Goal: Navigation & Orientation: Find specific page/section

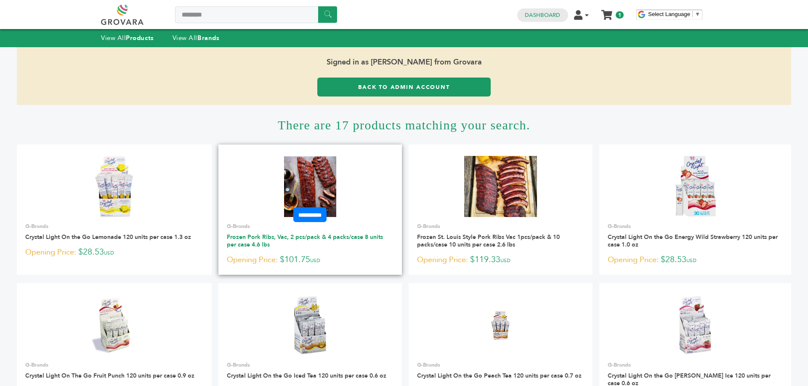
click at [308, 239] on link "Frozen Pork Ribs, Vac, 2 pcs/pack & 4 packs/case 8 units per case 4.6 lbs" at bounding box center [305, 241] width 156 height 16
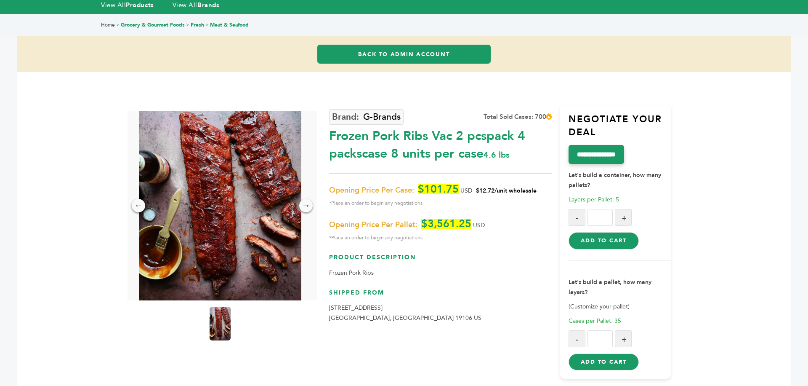
scroll to position [34, 0]
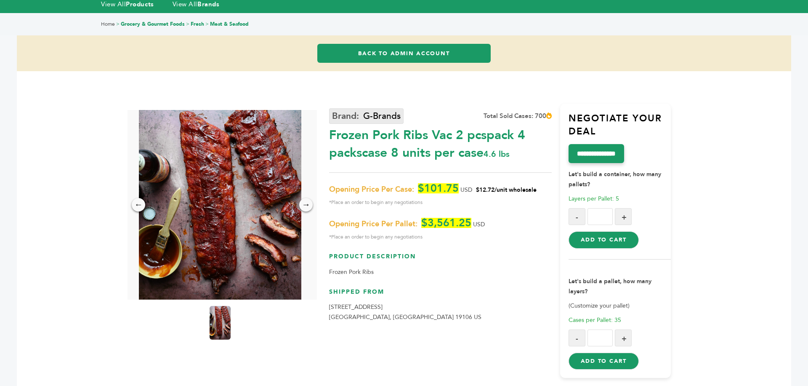
click at [385, 114] on link "G-Brands" at bounding box center [366, 116] width 74 height 16
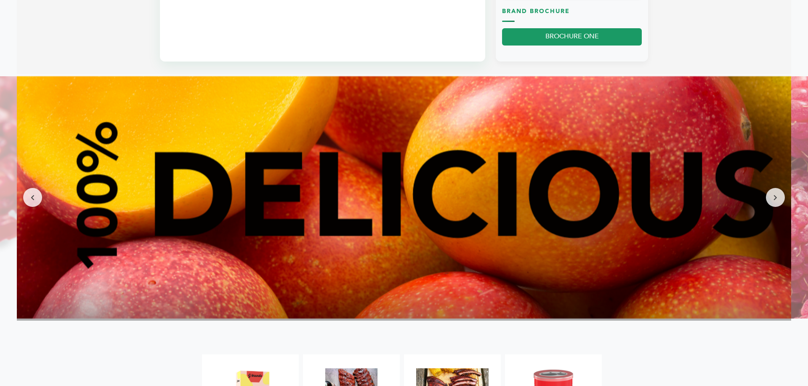
scroll to position [909, 0]
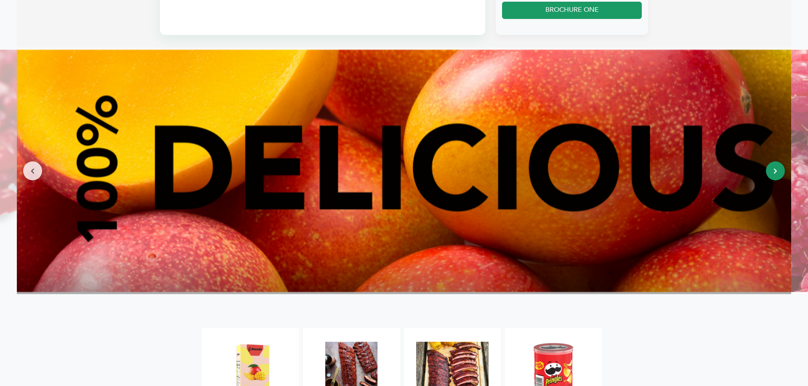
click at [770, 180] on button at bounding box center [775, 170] width 19 height 19
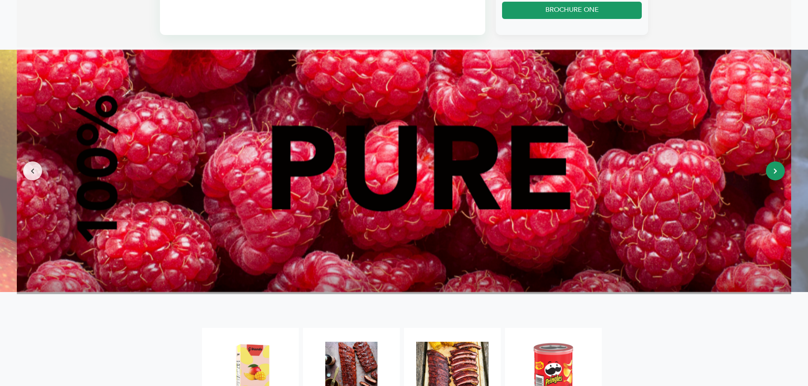
click at [770, 180] on button at bounding box center [775, 170] width 19 height 19
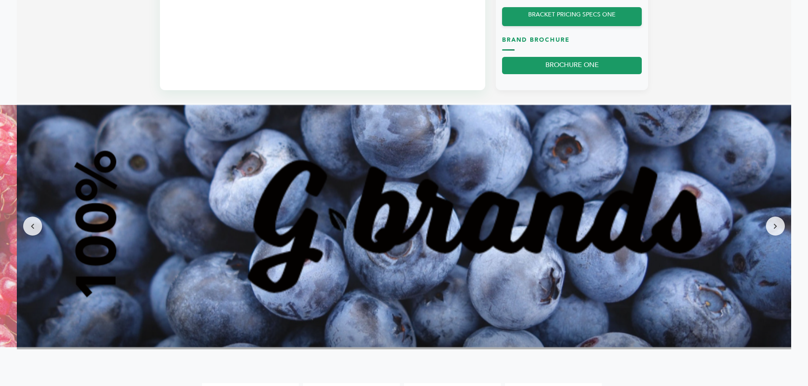
scroll to position [859, 0]
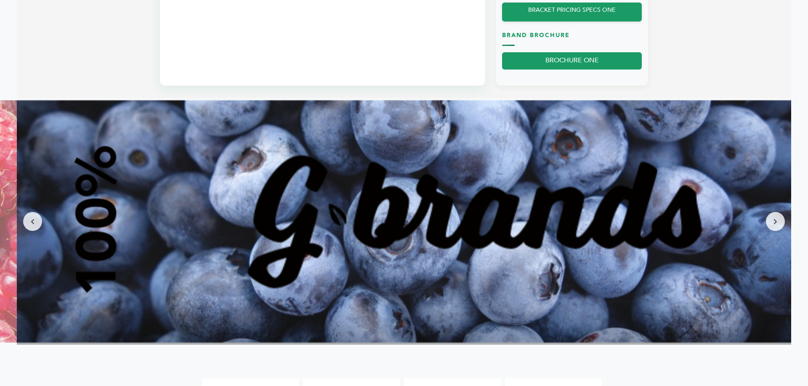
click at [779, 250] on img at bounding box center [404, 221] width 774 height 242
click at [779, 243] on img at bounding box center [404, 221] width 774 height 242
click at [778, 231] on button at bounding box center [775, 221] width 19 height 19
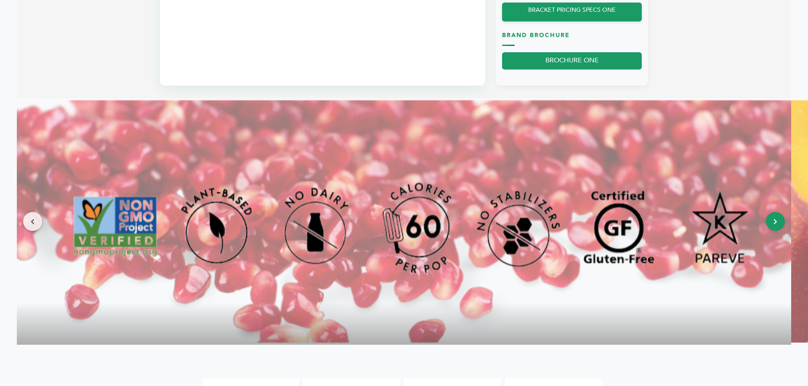
click at [773, 227] on button at bounding box center [775, 221] width 19 height 19
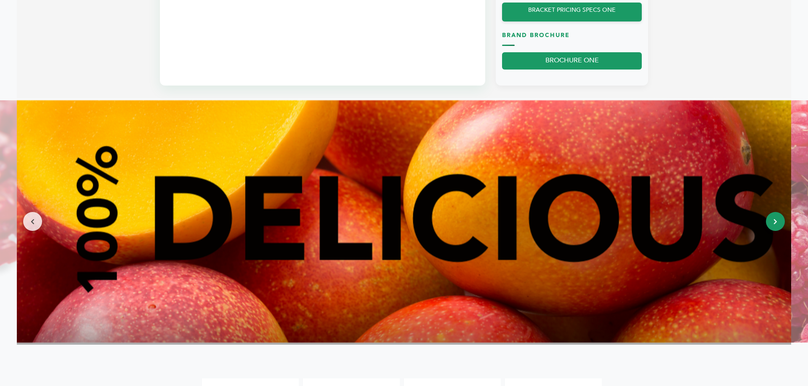
click at [773, 227] on button at bounding box center [775, 221] width 19 height 19
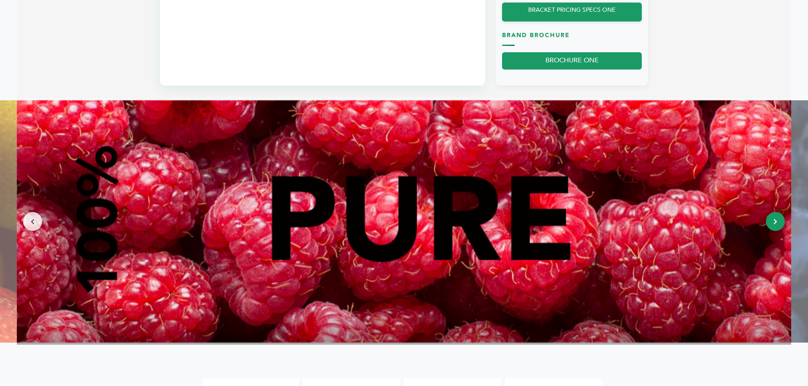
click at [773, 227] on button at bounding box center [775, 221] width 19 height 19
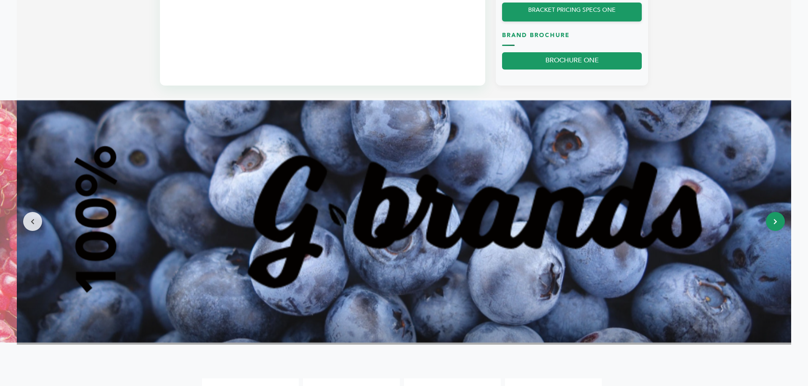
click at [773, 227] on button at bounding box center [775, 221] width 19 height 19
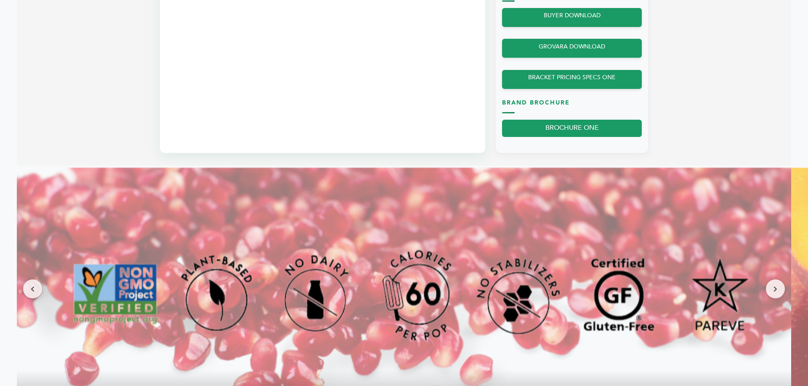
click at [763, 271] on img at bounding box center [404, 289] width 774 height 242
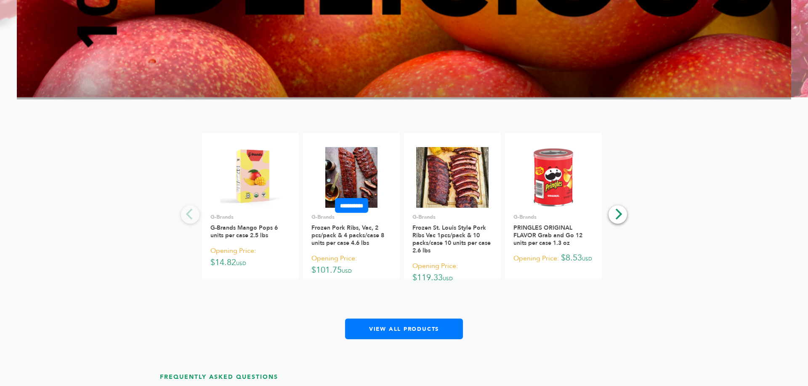
scroll to position [1111, 0]
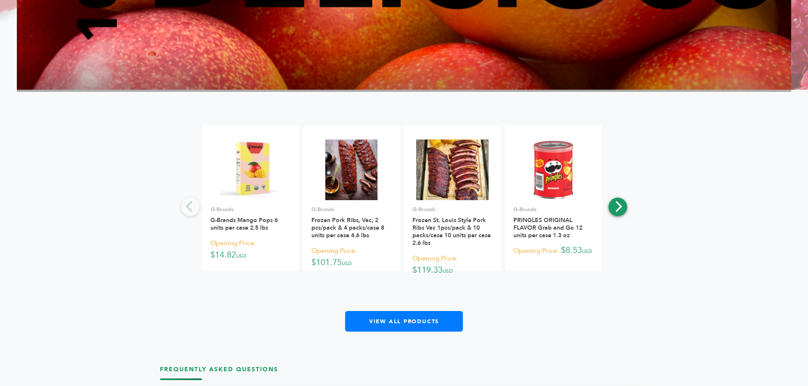
click at [610, 216] on button "Next" at bounding box center [618, 206] width 19 height 19
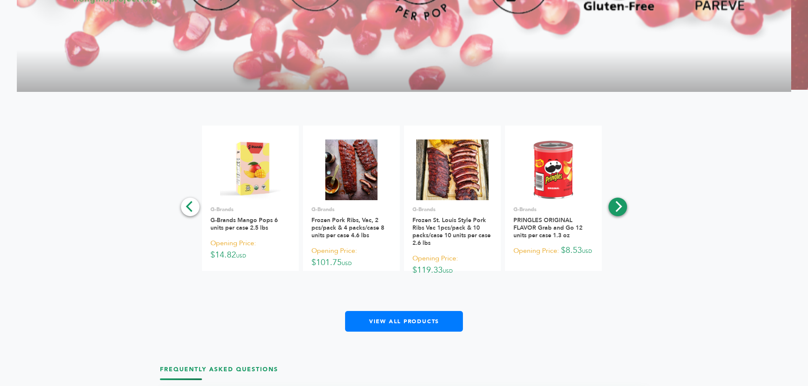
click at [616, 210] on button "Next" at bounding box center [618, 206] width 19 height 19
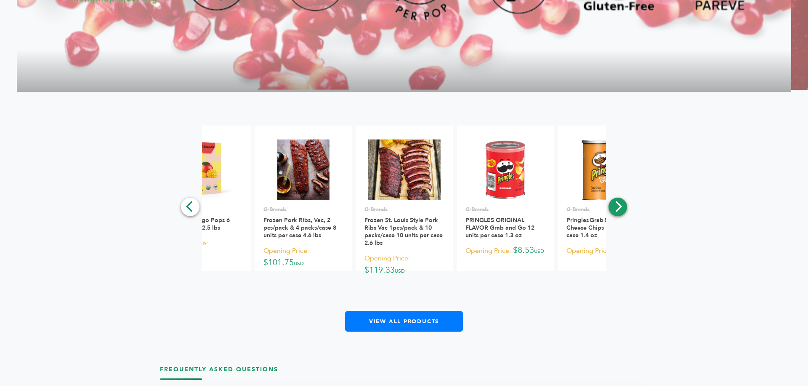
click at [616, 210] on button "Next" at bounding box center [618, 206] width 19 height 19
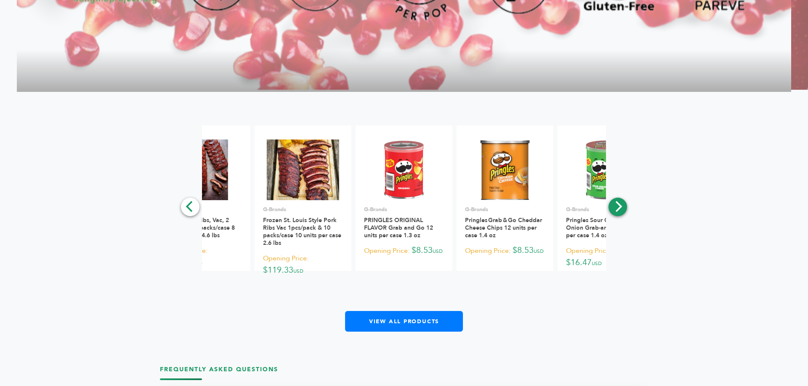
click at [616, 210] on button "Next" at bounding box center [618, 206] width 19 height 19
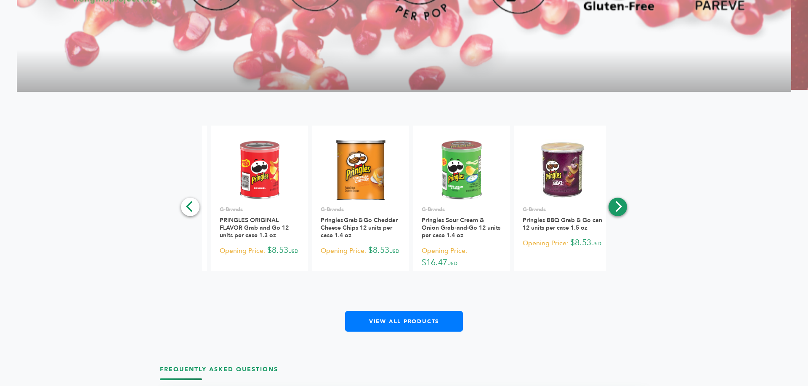
click at [616, 210] on button "Next" at bounding box center [618, 206] width 19 height 19
click at [616, 210] on div "**********" at bounding box center [404, 228] width 774 height 206
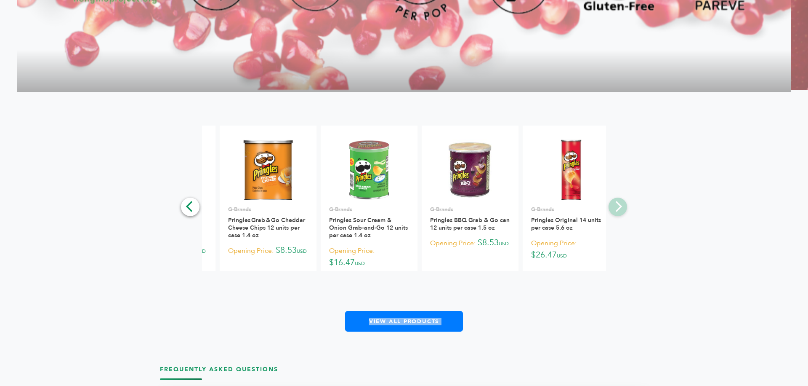
click at [616, 210] on div "**********" at bounding box center [404, 228] width 774 height 206
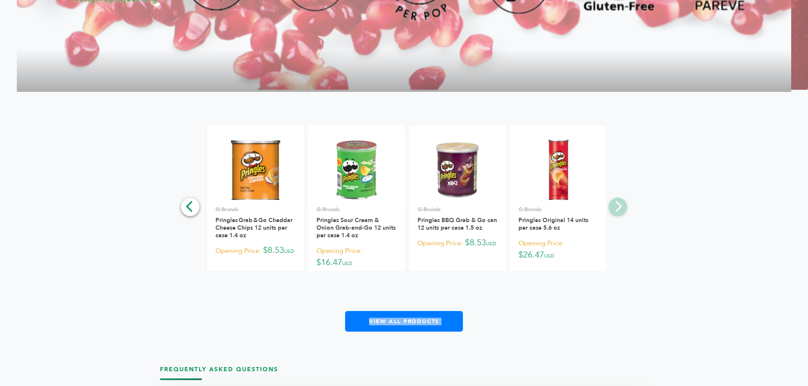
click at [616, 210] on div "**********" at bounding box center [404, 228] width 774 height 206
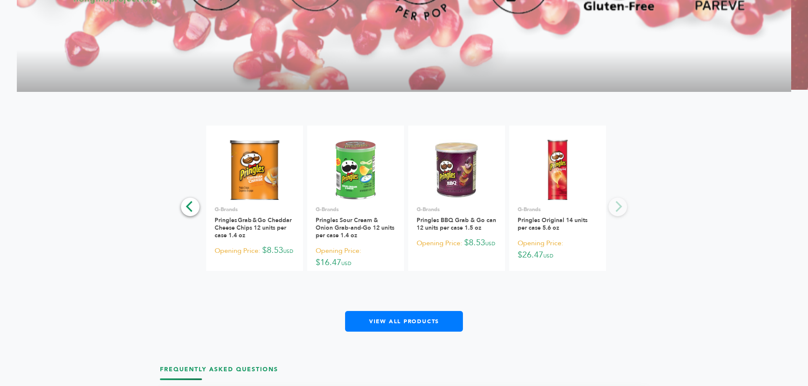
click at [616, 213] on div "**********" at bounding box center [404, 228] width 774 height 206
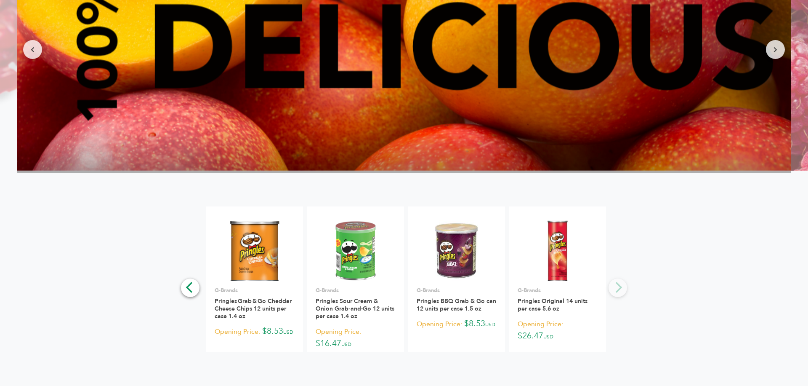
scroll to position [1027, 0]
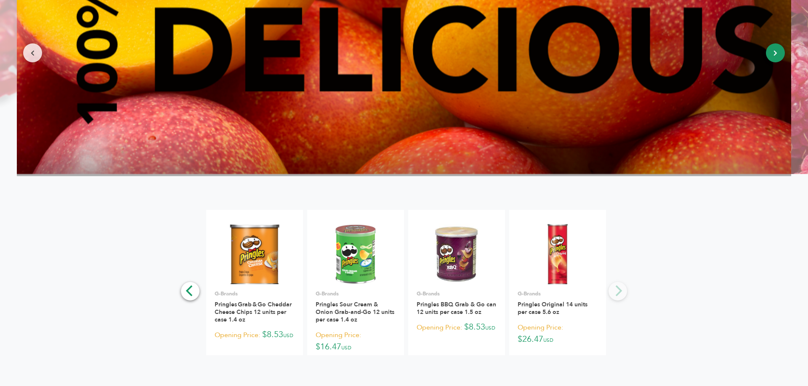
click at [779, 62] on button at bounding box center [775, 52] width 19 height 19
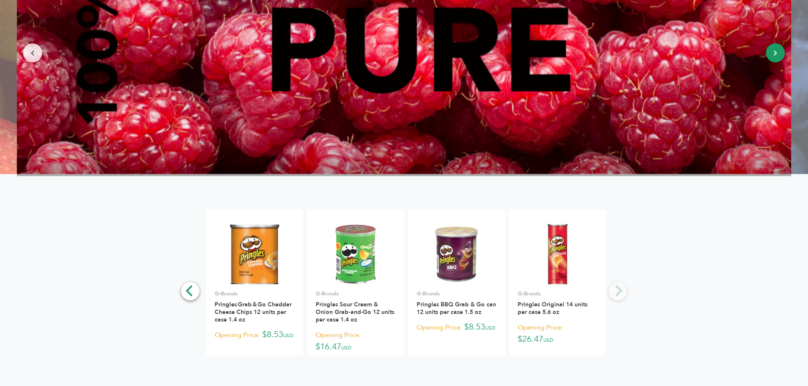
click at [779, 62] on button at bounding box center [775, 52] width 19 height 19
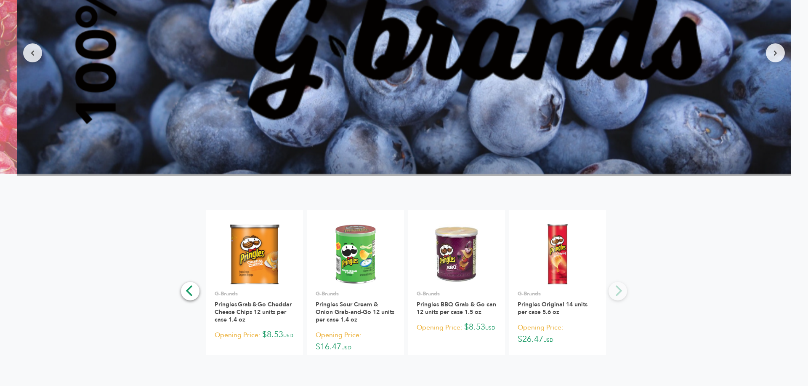
click at [753, 234] on div "**********" at bounding box center [404, 313] width 774 height 206
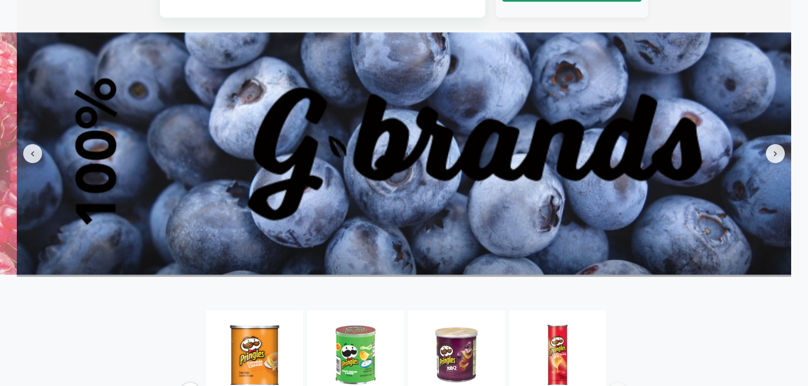
scroll to position [909, 0]
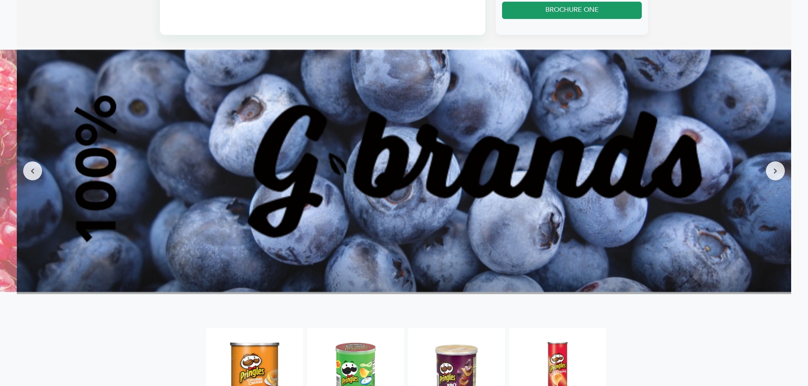
click at [782, 189] on img at bounding box center [404, 171] width 774 height 242
click at [775, 174] on icon at bounding box center [776, 171] width 4 height 6
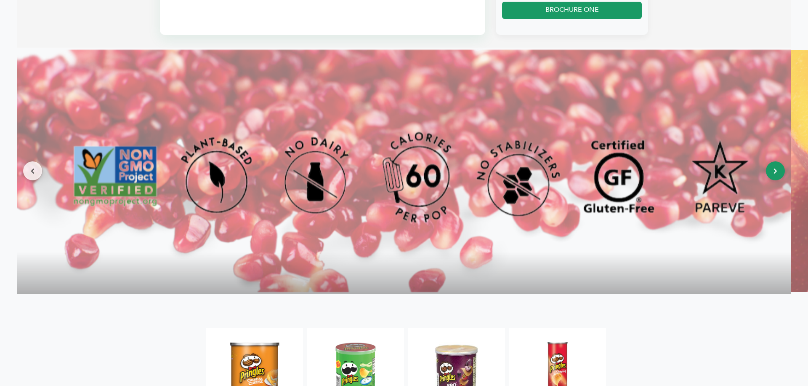
click at [775, 174] on icon at bounding box center [776, 171] width 4 height 6
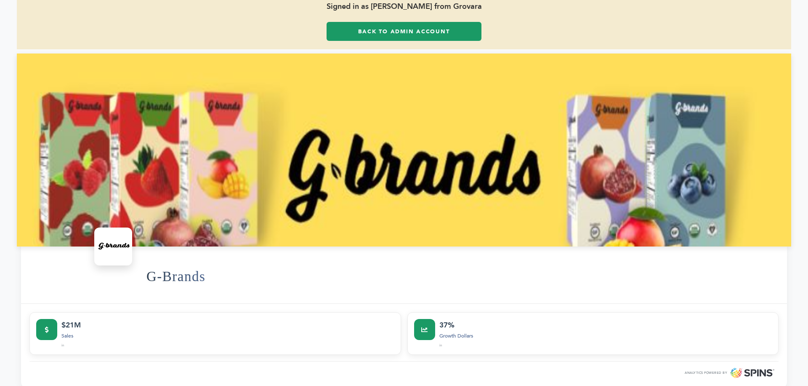
scroll to position [84, 0]
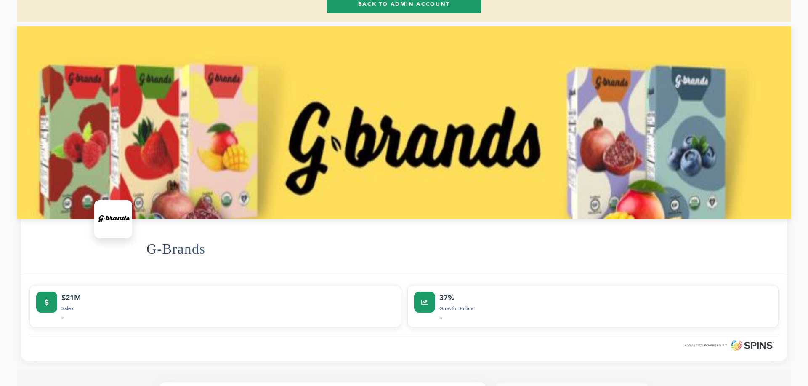
click at [399, 13] on link "Back to Admin Account" at bounding box center [404, 4] width 155 height 19
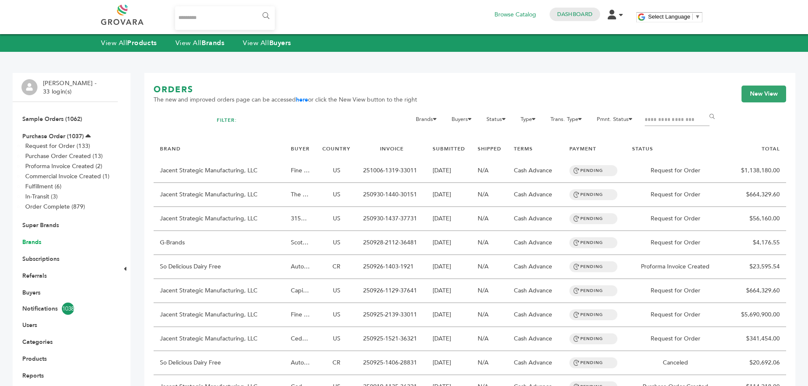
click at [28, 243] on link "Brands" at bounding box center [31, 242] width 19 height 8
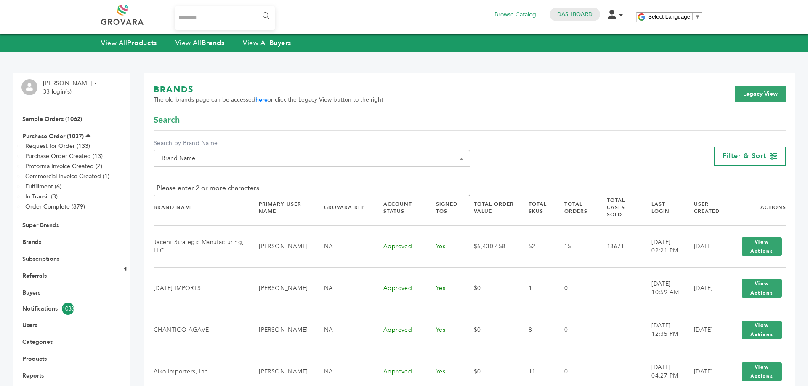
click at [222, 177] on input "Search" at bounding box center [312, 173] width 312 height 11
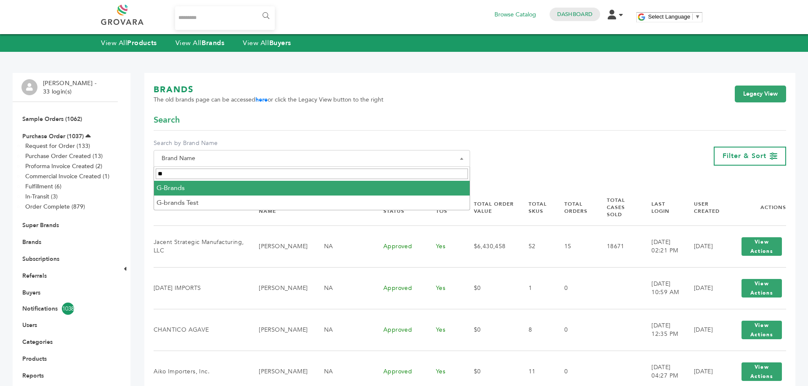
type input "**"
select select "********"
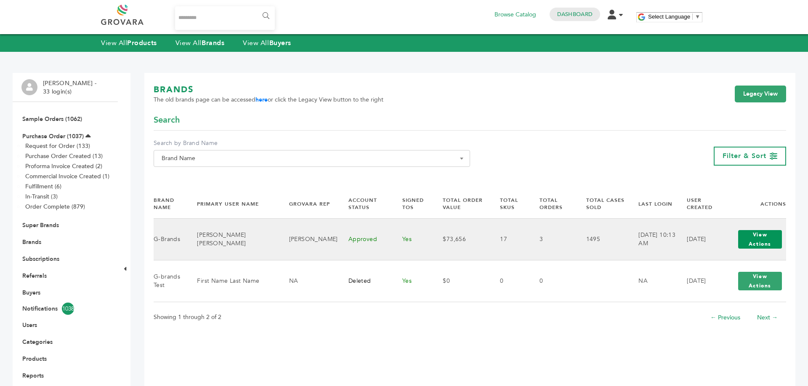
click at [762, 242] on button "View Actions" at bounding box center [760, 239] width 44 height 19
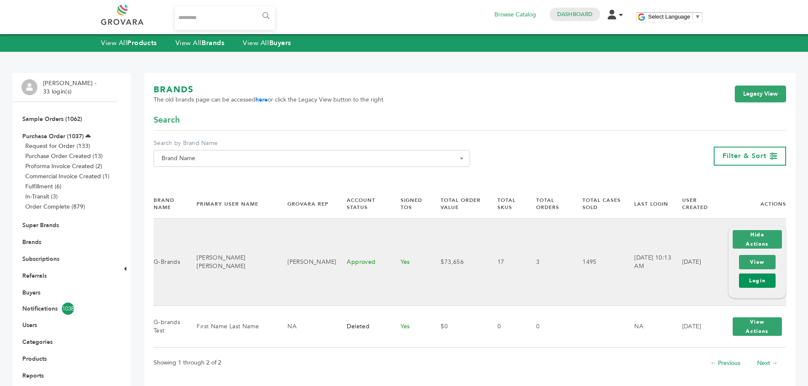
click at [752, 273] on link "Login" at bounding box center [757, 280] width 37 height 14
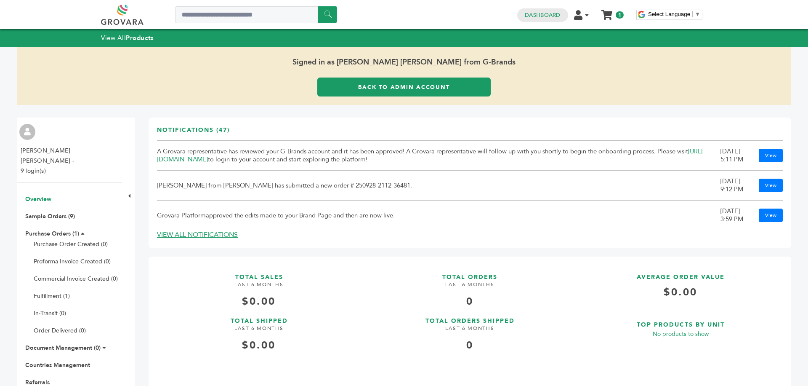
scroll to position [17, 0]
